Goal: Transaction & Acquisition: Register for event/course

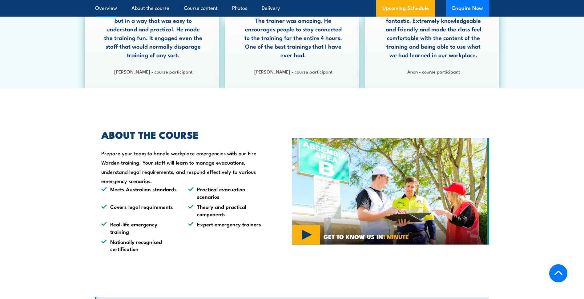
scroll to position [416, 0]
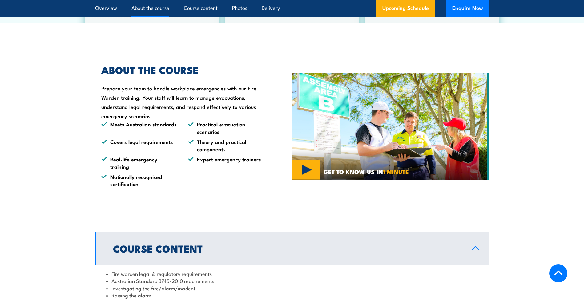
click at [567, 88] on section "ABOUT THE COURSE Prepare your team to handle workplace emergencies with our Fir…" at bounding box center [292, 126] width 584 height 153
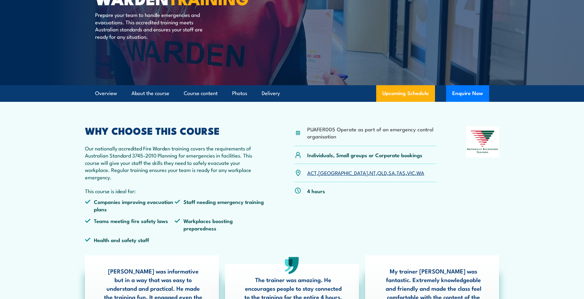
scroll to position [0, 0]
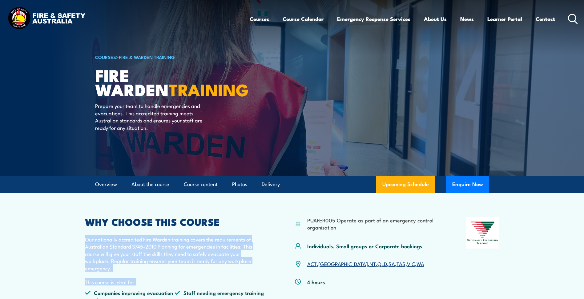
drag, startPoint x: 145, startPoint y: 277, endPoint x: 83, endPoint y: 242, distance: 70.7
drag, startPoint x: 83, startPoint y: 242, endPoint x: 72, endPoint y: 243, distance: 11.4
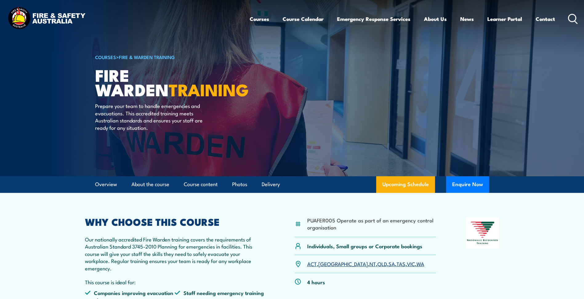
click at [184, 246] on p "Our nationally accredited Fire Warden training covers the requirements of Austr…" at bounding box center [175, 254] width 180 height 36
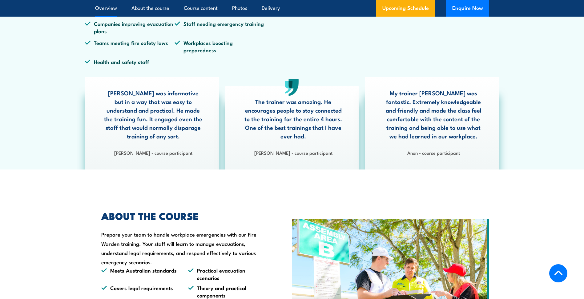
scroll to position [277, 0]
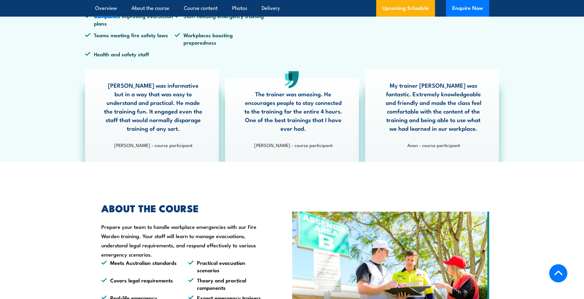
click at [580, 61] on section "PUAFER005 Operate as part of an emergency control organisation Individuals, Sma…" at bounding box center [292, 39] width 584 height 246
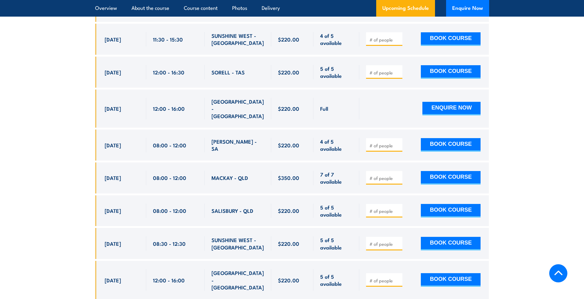
scroll to position [2737, 0]
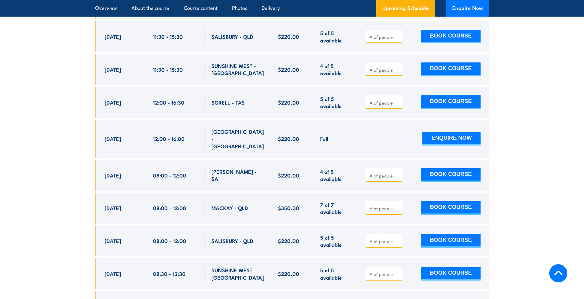
type input "1"
click at [550, 169] on section "UPCOMING SCHEDULE FOR - "Fire Warden Training" [DATE] [DATE] 1" at bounding box center [292, 30] width 584 height 3225
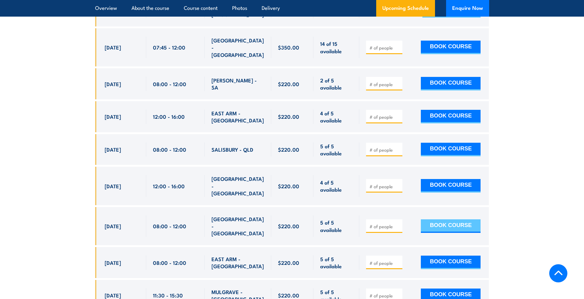
scroll to position [2306, 0]
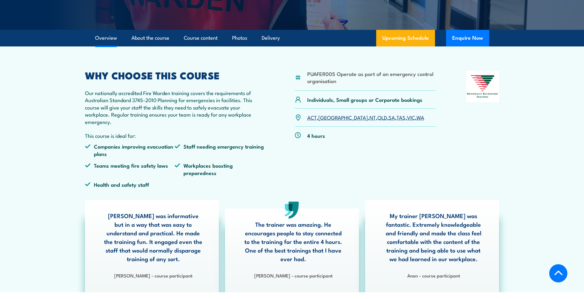
scroll to position [161, 0]
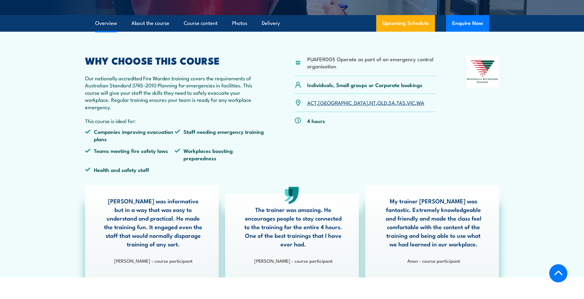
click at [579, 107] on section "PUAFER005 Operate as part of an emergency control organisation Individuals, Sma…" at bounding box center [292, 155] width 584 height 246
click at [535, 77] on section "PUAFER005 Operate as part of an emergency control organisation Individuals, Sma…" at bounding box center [292, 155] width 584 height 246
